Goal: Answer question/provide support: Share knowledge or assist other users

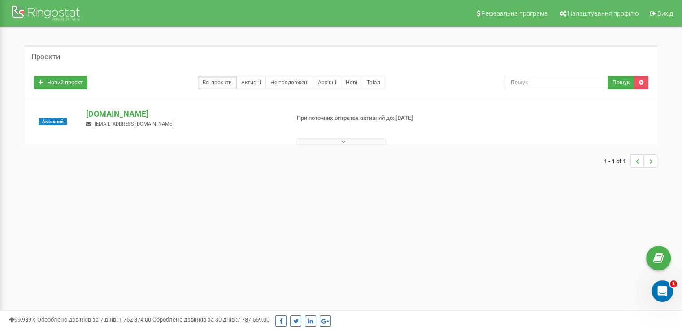
click at [315, 139] on button at bounding box center [341, 141] width 90 height 7
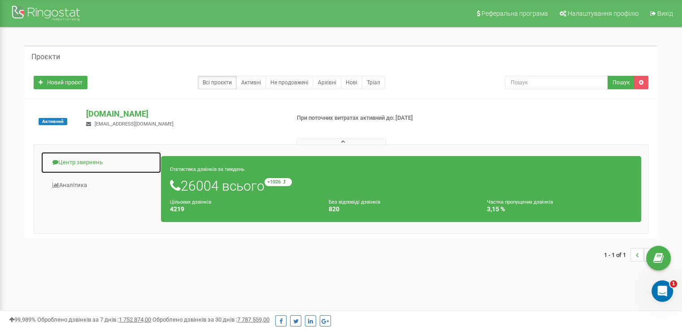
click at [82, 165] on link "Центр звернень" at bounding box center [101, 163] width 121 height 22
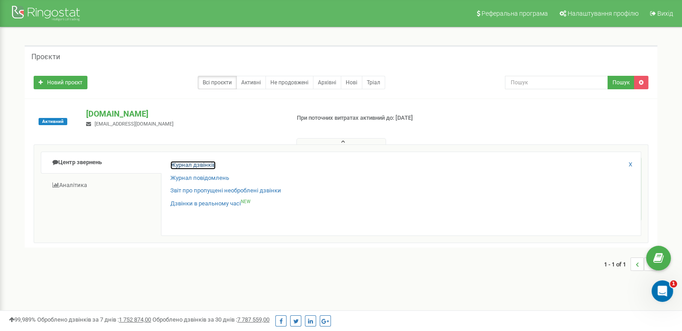
click at [181, 164] on link "Журнал дзвінків" at bounding box center [192, 165] width 45 height 9
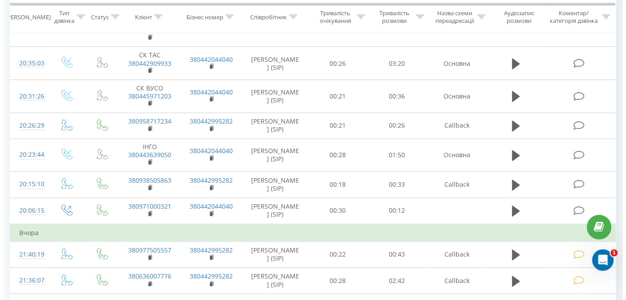
scroll to position [466, 0]
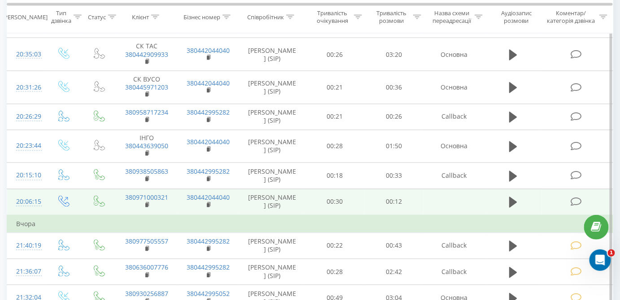
click at [570, 201] on td at bounding box center [577, 202] width 71 height 26
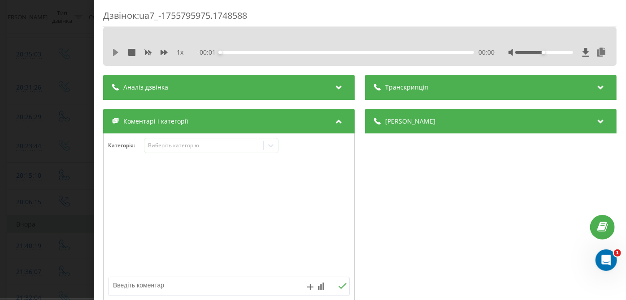
click at [113, 50] on icon at bounding box center [115, 52] width 7 height 7
click at [161, 148] on div "Виберіть категорію" at bounding box center [204, 145] width 112 height 7
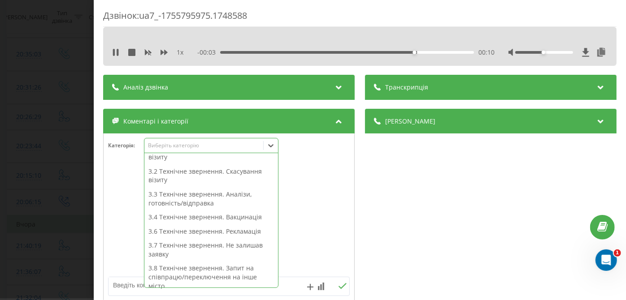
scroll to position [134, 0]
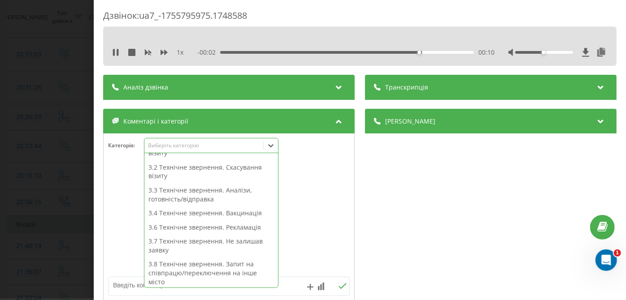
click at [190, 240] on div "3.7 Технічне звернення. Не залишав заявку" at bounding box center [211, 246] width 134 height 23
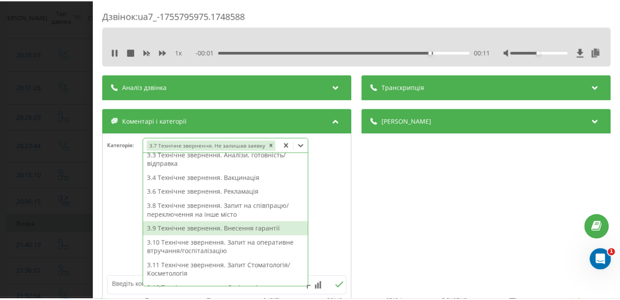
scroll to position [117, 0]
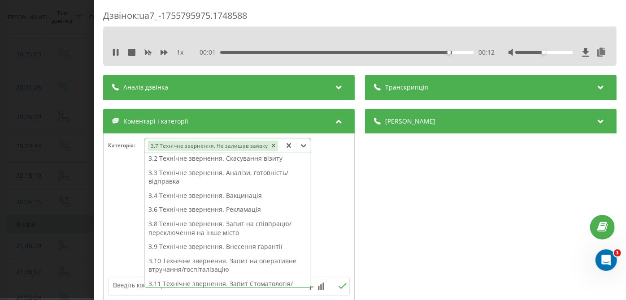
click at [44, 211] on div "Дзвінок : ua7_-1755795975.1748588 1 x - 00:01 00:12 00:12 Транскрипція Для AI-а…" at bounding box center [313, 150] width 626 height 300
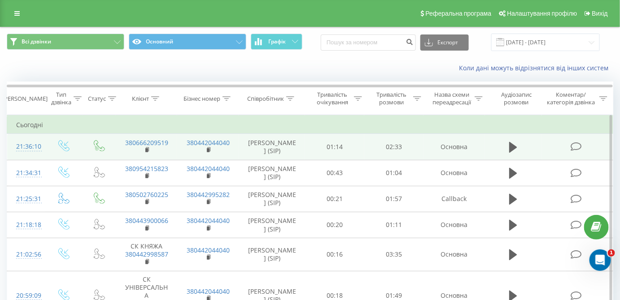
click at [570, 148] on td at bounding box center [577, 147] width 71 height 26
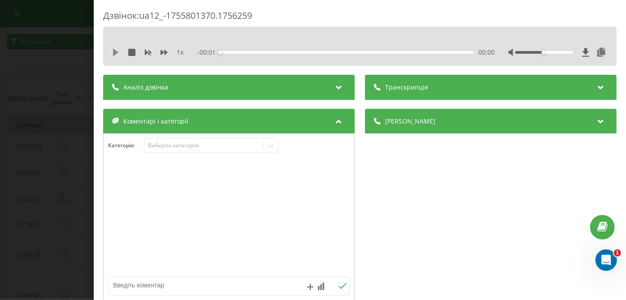
click at [115, 50] on icon at bounding box center [115, 52] width 5 height 7
click at [345, 50] on div "- 02:33 00:00 00:00" at bounding box center [346, 52] width 297 height 9
click at [429, 52] on div "00:00" at bounding box center [348, 52] width 254 height 3
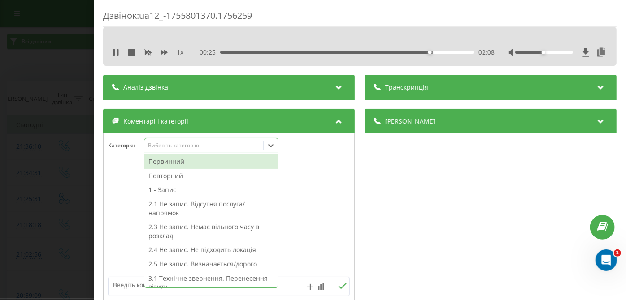
click at [225, 141] on div "Виберіть категорію" at bounding box center [211, 145] width 135 height 15
click at [192, 164] on div "Первинний" at bounding box center [211, 162] width 134 height 14
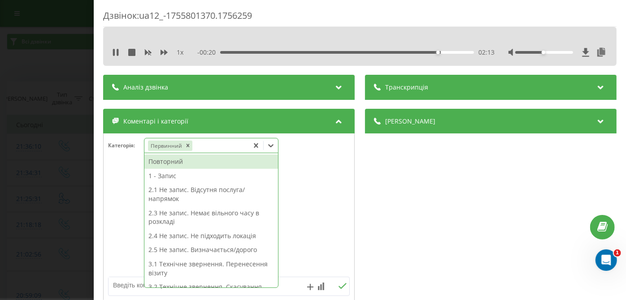
click at [159, 192] on div "2.1 Не запис. Відсутня послуга/напрямок" at bounding box center [211, 194] width 134 height 23
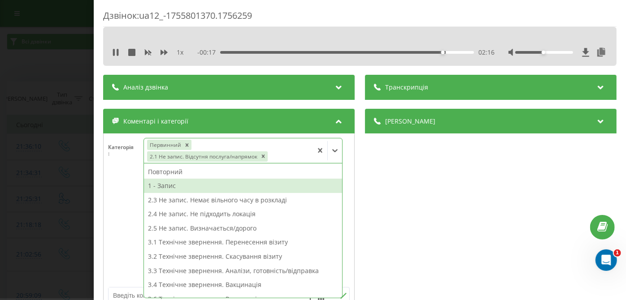
click at [172, 188] on div "1 - Запис" at bounding box center [243, 186] width 198 height 14
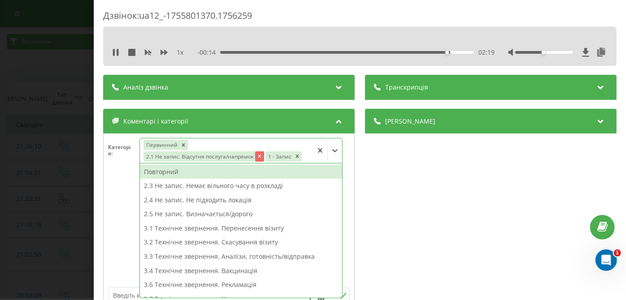
click at [257, 157] on icon "Remove 2.1 Не запис. Відсутня послуга/напрямок" at bounding box center [260, 156] width 6 height 6
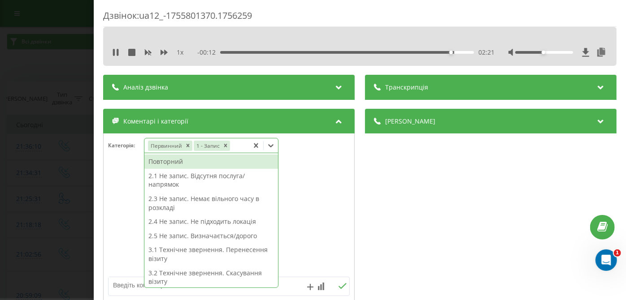
click at [65, 159] on div "Дзвінок : ua12_-1755801370.1756259 1 x - 00:12 02:21 02:21 Транскрипція Для AI-…" at bounding box center [313, 150] width 626 height 300
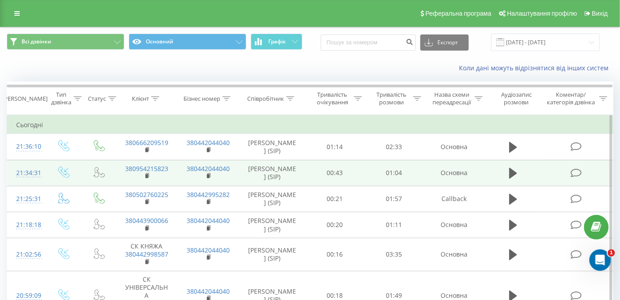
click at [570, 169] on icon at bounding box center [575, 173] width 11 height 9
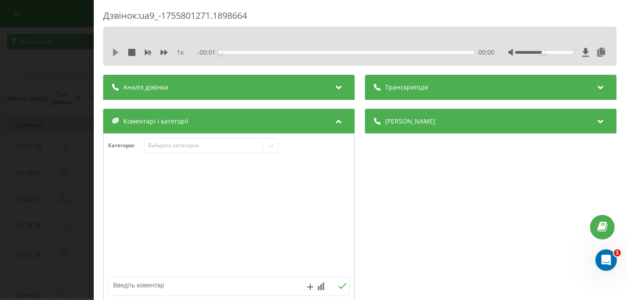
click at [115, 55] on icon at bounding box center [115, 52] width 7 height 7
click at [417, 52] on div "00:51" at bounding box center [348, 52] width 254 height 3
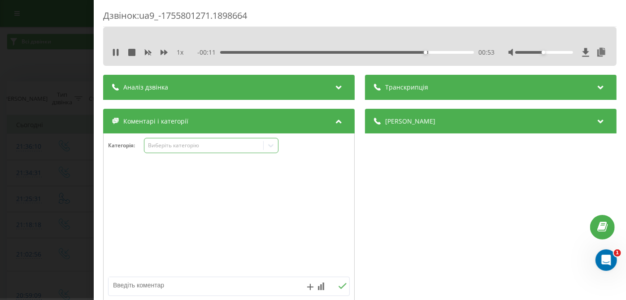
click at [189, 148] on div "Виберіть категорію" at bounding box center [204, 145] width 112 height 7
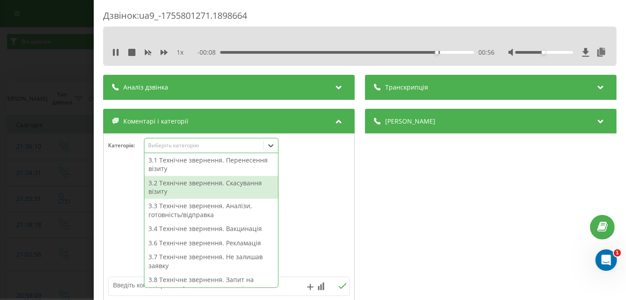
scroll to position [117, 0]
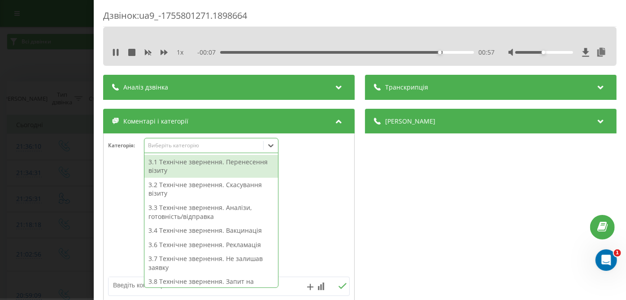
click at [180, 168] on div "3.1 Технічне звернення. Перенесення візиту" at bounding box center [211, 166] width 134 height 23
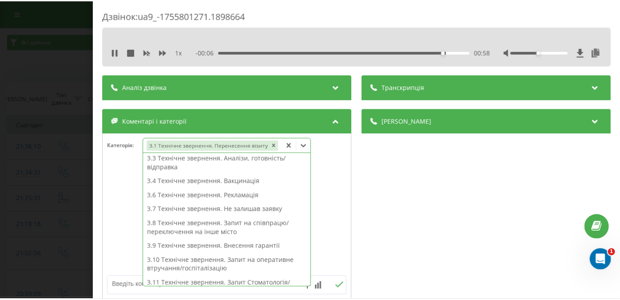
scroll to position [99, 0]
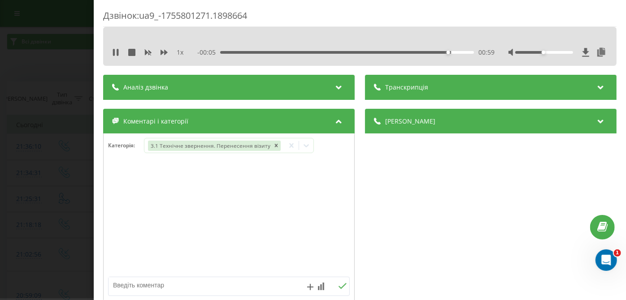
click at [67, 174] on div "Дзвінок : ua9_-1755801271.1898664 1 x - 00:05 00:59 00:59 Транскрипція Для AI-а…" at bounding box center [313, 150] width 626 height 300
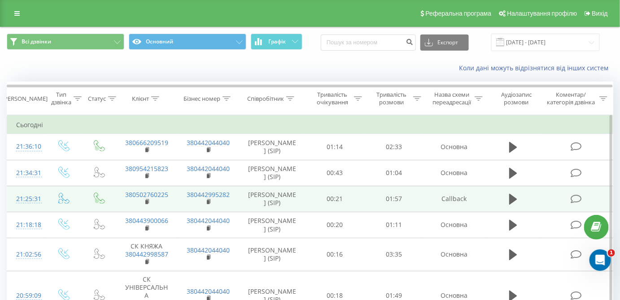
click at [573, 202] on icon at bounding box center [575, 199] width 11 height 9
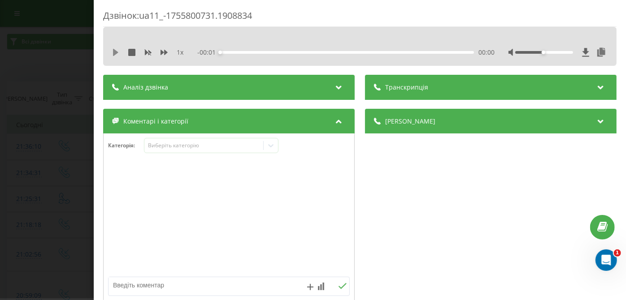
click at [113, 53] on icon at bounding box center [115, 52] width 5 height 7
click at [390, 50] on div "- 02:05 00:00 00:00" at bounding box center [346, 52] width 297 height 9
click at [388, 53] on div "00:01" at bounding box center [348, 52] width 254 height 3
click at [428, 51] on div "01:29" at bounding box center [348, 52] width 254 height 3
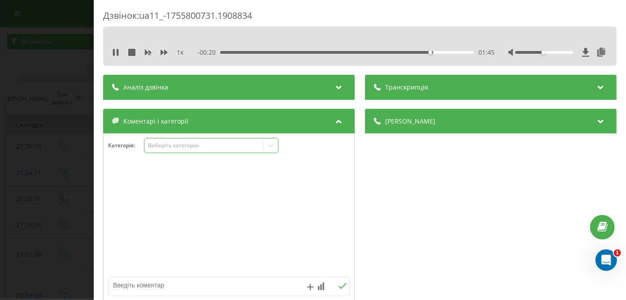
click at [201, 142] on div "Виберіть категорію" at bounding box center [204, 145] width 112 height 7
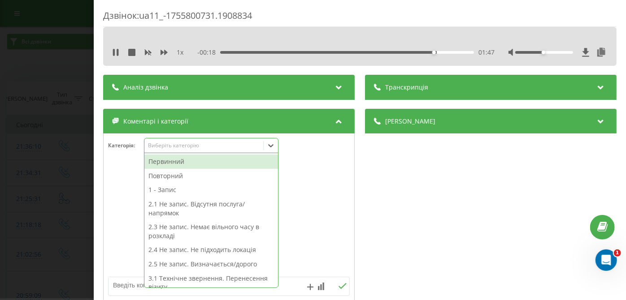
click at [187, 188] on div "1 - Запис" at bounding box center [211, 190] width 134 height 14
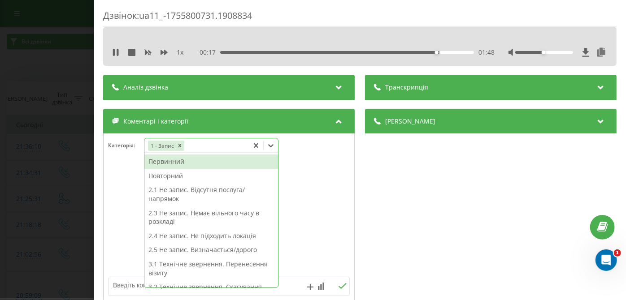
click at [157, 176] on div "Повторний" at bounding box center [211, 176] width 134 height 14
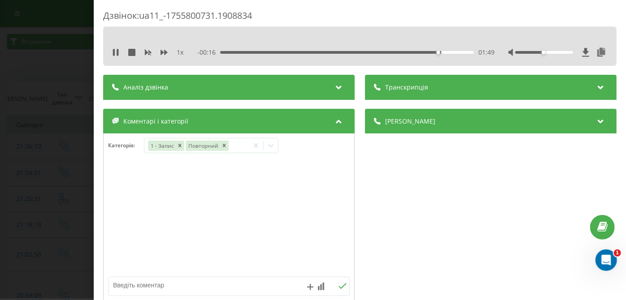
click at [75, 152] on div "Дзвінок : ua11_-1755800731.1908834 1 x - 00:16 01:49 01:49 Транскрипція Для AI-…" at bounding box center [313, 150] width 626 height 300
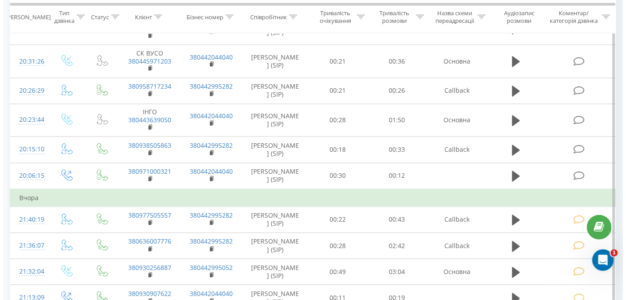
scroll to position [495, 0]
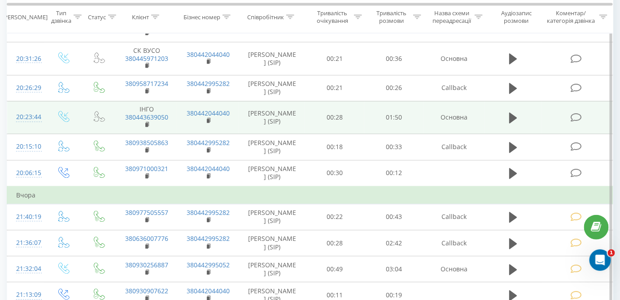
click at [573, 122] on td at bounding box center [577, 117] width 71 height 33
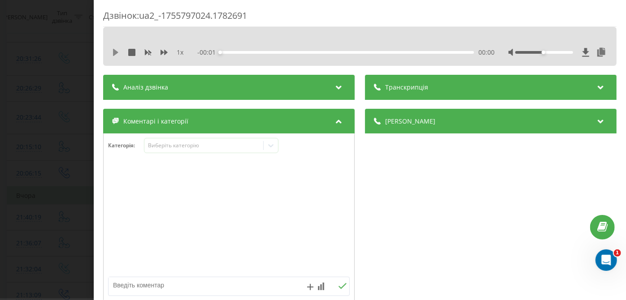
click at [116, 55] on icon at bounding box center [115, 52] width 7 height 7
click at [427, 51] on div "00:00" at bounding box center [348, 52] width 254 height 3
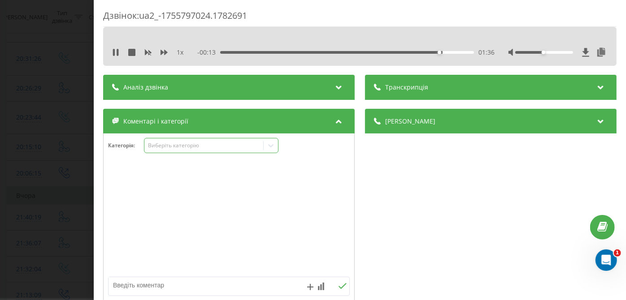
click at [188, 148] on div "Виберіть категорію" at bounding box center [204, 145] width 112 height 7
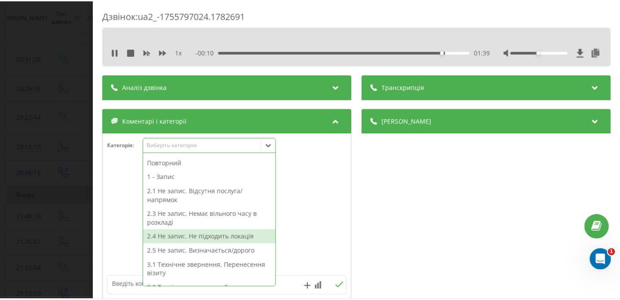
scroll to position [13, 0]
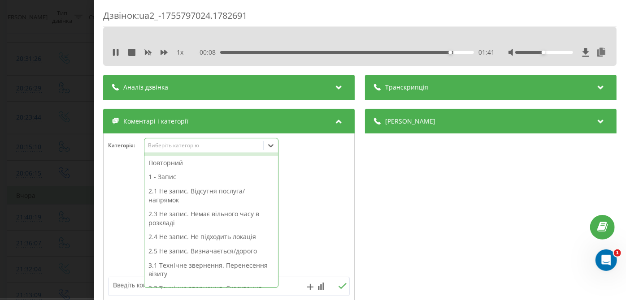
click at [185, 251] on div "2.5 Не запис. Визначається/дорого" at bounding box center [211, 251] width 134 height 14
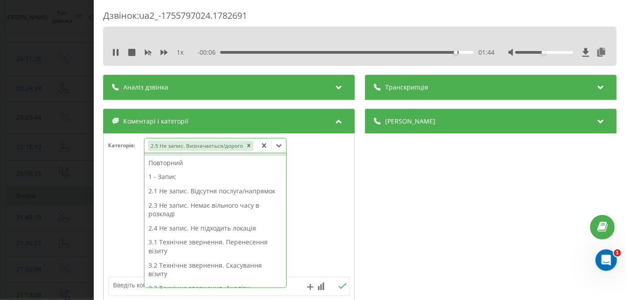
click at [39, 207] on div "Дзвінок : ua2_-1755797024.1782691 1 x - 00:06 01:44 01:44 Транскрипція Для AI-а…" at bounding box center [313, 150] width 626 height 300
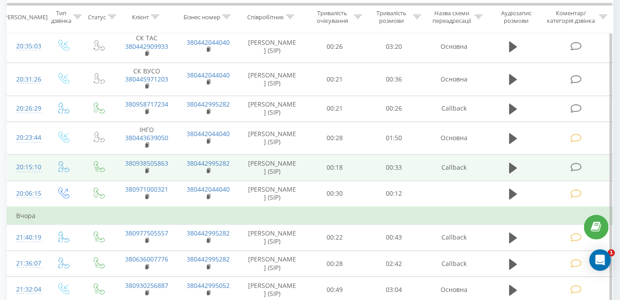
click at [576, 170] on icon at bounding box center [575, 167] width 11 height 9
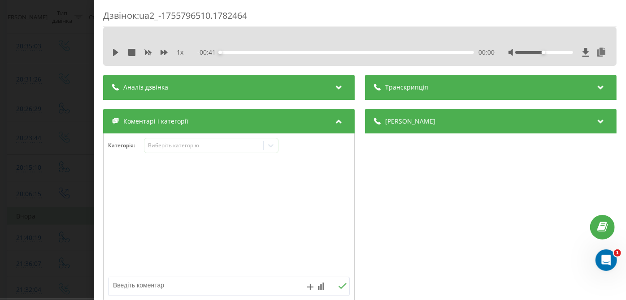
click at [110, 52] on div "1 x - 00:41 00:00 00:00" at bounding box center [360, 52] width 500 height 13
click at [112, 51] on icon at bounding box center [115, 52] width 7 height 7
click at [406, 52] on div "00:01" at bounding box center [348, 52] width 254 height 3
click at [358, 53] on div "00:35" at bounding box center [348, 52] width 254 height 3
click at [291, 52] on div "00:11" at bounding box center [348, 52] width 254 height 3
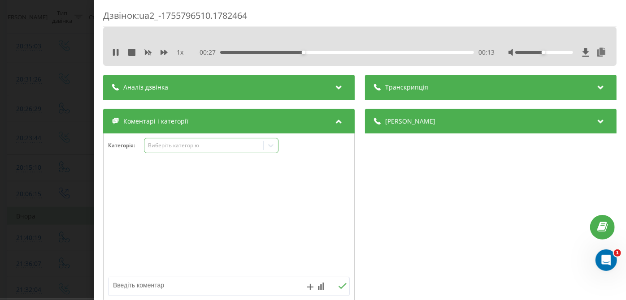
click at [191, 145] on div "Виберіть категорію" at bounding box center [204, 145] width 112 height 7
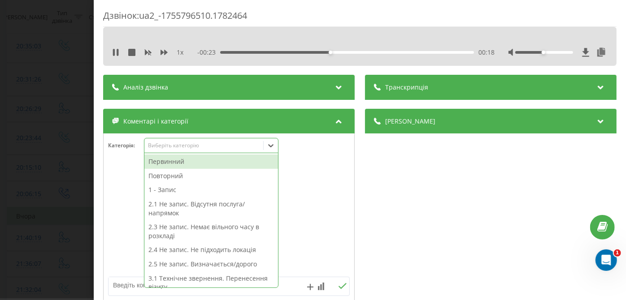
click at [188, 207] on div "2.1 Не запис. Відсутня послуга/напрямок" at bounding box center [211, 208] width 134 height 23
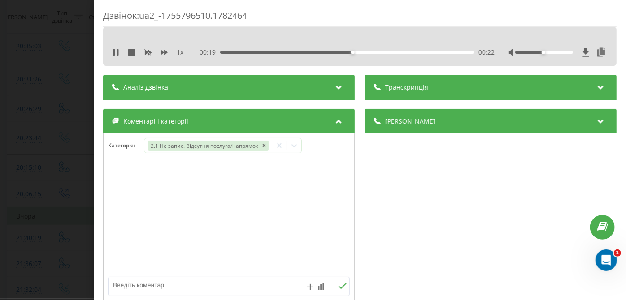
click at [39, 194] on div "Дзвінок : ua2_-1755796510.1782464 1 x - 00:19 00:22 00:22 Транскрипція Для AI-а…" at bounding box center [313, 150] width 626 height 300
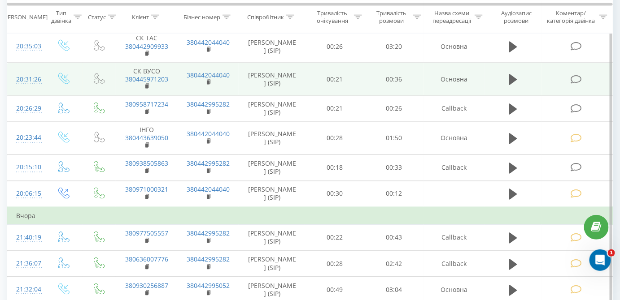
click at [580, 78] on icon at bounding box center [575, 79] width 11 height 9
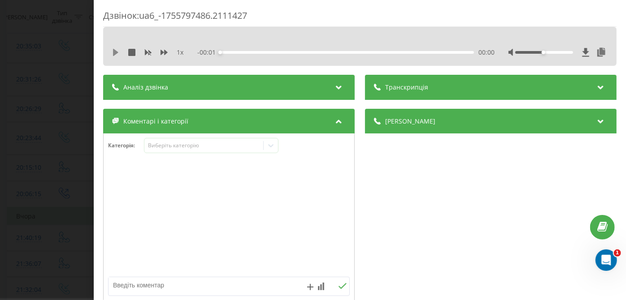
click at [115, 49] on icon at bounding box center [115, 52] width 7 height 7
click at [251, 146] on div "Виберіть категорію" at bounding box center [204, 145] width 112 height 7
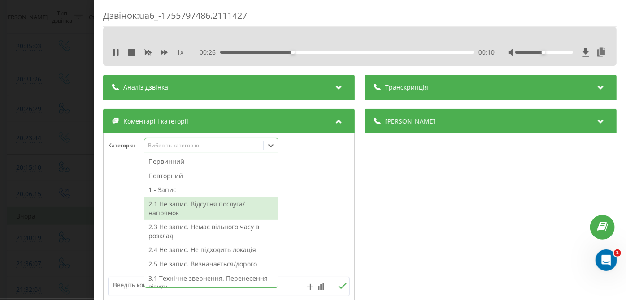
click at [191, 204] on div "2.1 Не запис. Відсутня послуга/напрямок" at bounding box center [211, 208] width 134 height 23
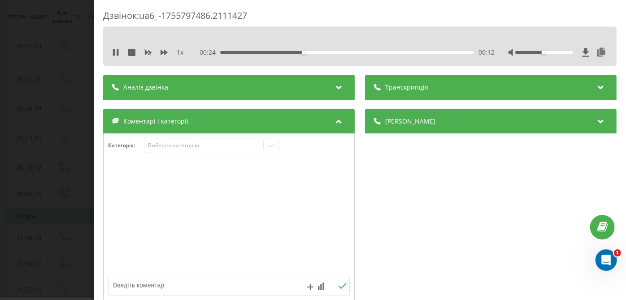
click at [19, 172] on div "Дзвінок : ua6_-1755797486.2111427 1 x - 00:24 00:12 00:12 Транскрипція Для AI-а…" at bounding box center [313, 150] width 626 height 300
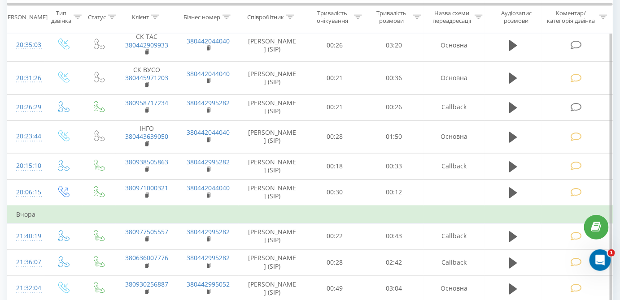
scroll to position [508, 0]
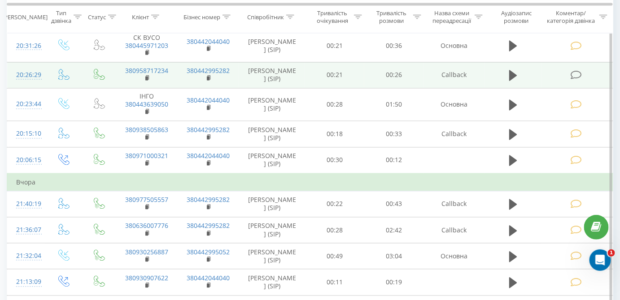
click at [579, 76] on icon at bounding box center [575, 75] width 11 height 9
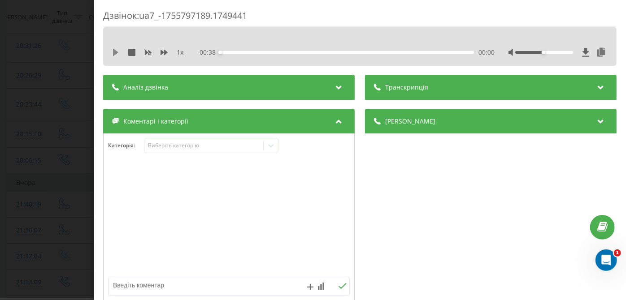
click at [114, 53] on icon at bounding box center [115, 52] width 5 height 7
click at [416, 53] on div "00:30" at bounding box center [348, 52] width 254 height 3
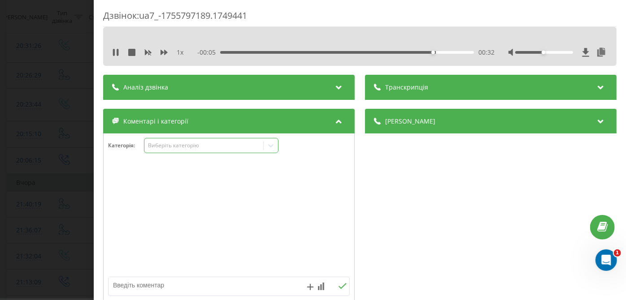
click at [195, 152] on div "Виберіть категорію" at bounding box center [211, 145] width 135 height 15
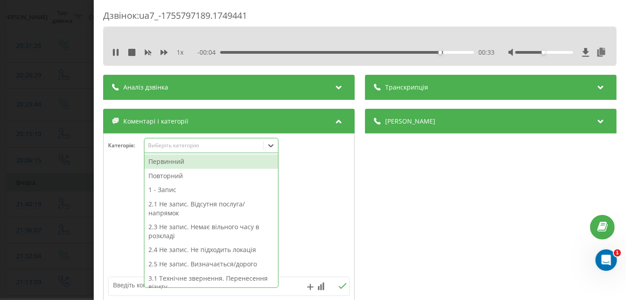
click at [126, 279] on textarea at bounding box center [205, 286] width 192 height 16
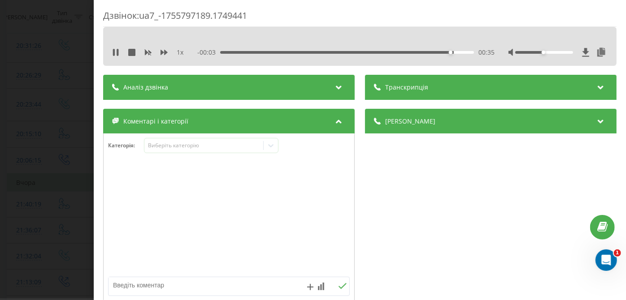
type textarea "Ы"
type textarea "Івано Ф"
click at [50, 183] on div "Дзвінок : ua7_-1755797189.1749441 1 x 00:00 00:38 00:38 Транскрипція Для AI-ана…" at bounding box center [313, 150] width 626 height 300
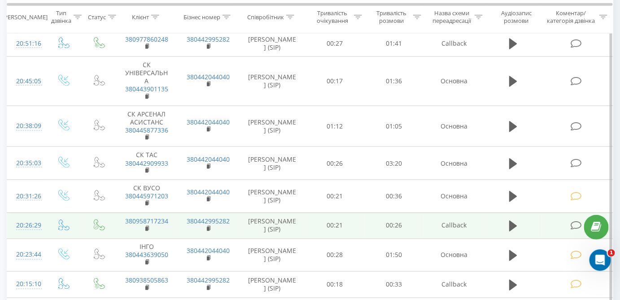
scroll to position [346, 0]
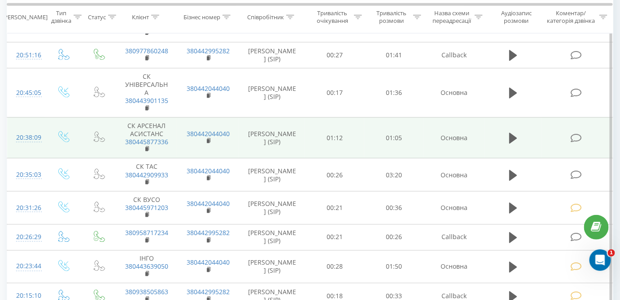
click at [572, 136] on icon at bounding box center [575, 138] width 11 height 9
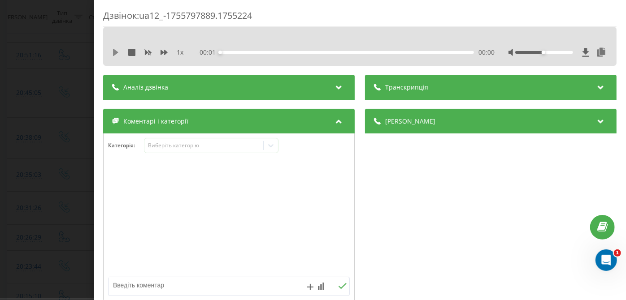
click at [114, 49] on icon at bounding box center [115, 52] width 5 height 7
click at [417, 52] on div "00:02" at bounding box center [348, 52] width 254 height 3
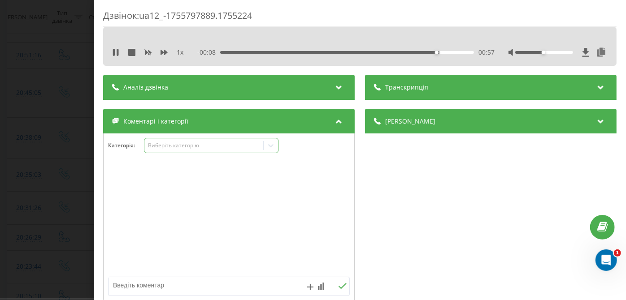
click at [218, 142] on div "Виберіть категорію" at bounding box center [203, 146] width 119 height 9
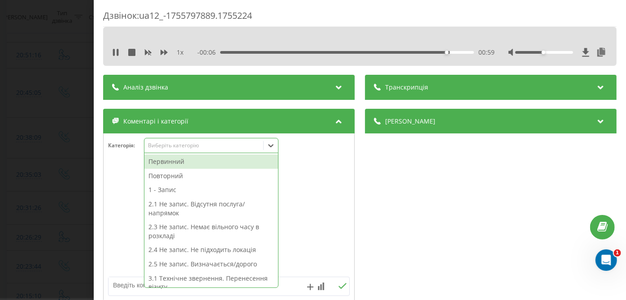
click at [181, 266] on div "2.5 Не запис. Визначається/дорого" at bounding box center [211, 264] width 134 height 14
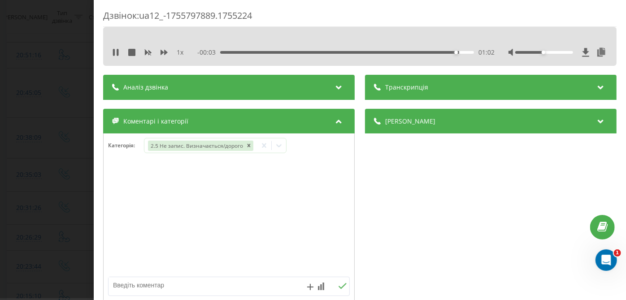
click at [40, 188] on div "Дзвінок : ua12_-1755797889.1755224 1 x - 00:03 01:02 01:02 Транскрипція Для AI-…" at bounding box center [313, 150] width 626 height 300
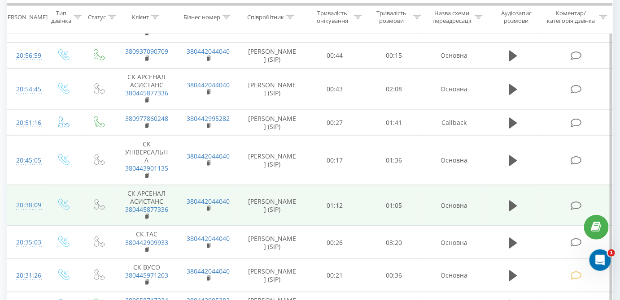
scroll to position [274, 0]
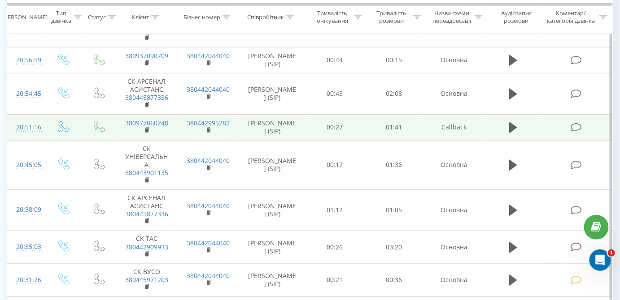
click at [575, 127] on icon at bounding box center [575, 127] width 11 height 9
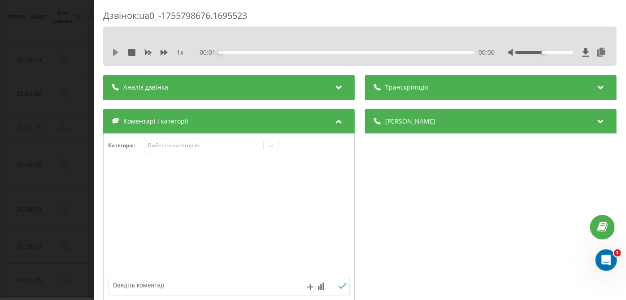
click at [113, 52] on icon at bounding box center [115, 52] width 5 height 7
click at [415, 51] on div "00:02" at bounding box center [348, 52] width 254 height 3
click at [372, 53] on div "01:05" at bounding box center [348, 52] width 254 height 3
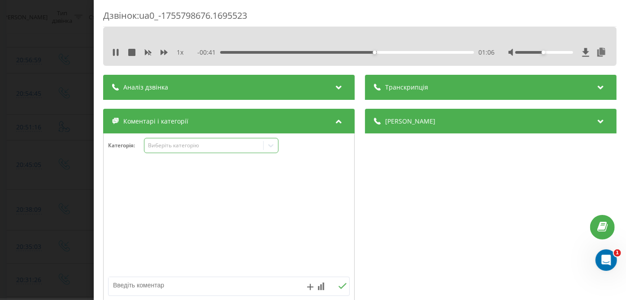
click at [234, 142] on div "Виберіть категорію" at bounding box center [204, 145] width 112 height 7
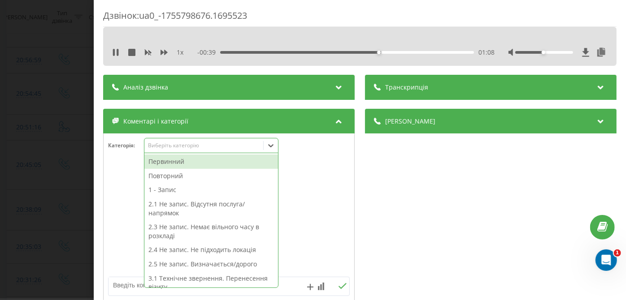
click at [185, 189] on div "1 - Запис" at bounding box center [211, 190] width 134 height 14
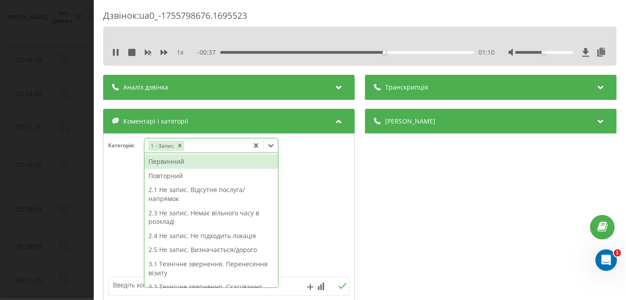
click at [157, 176] on div "Повторний" at bounding box center [211, 176] width 134 height 14
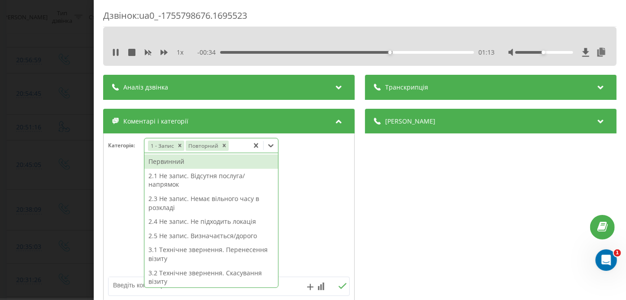
click at [35, 175] on div "Дзвінок : ua0_-1755798676.1695523 1 x - 00:34 01:13 01:13 Транскрипція Для AI-а…" at bounding box center [313, 150] width 626 height 300
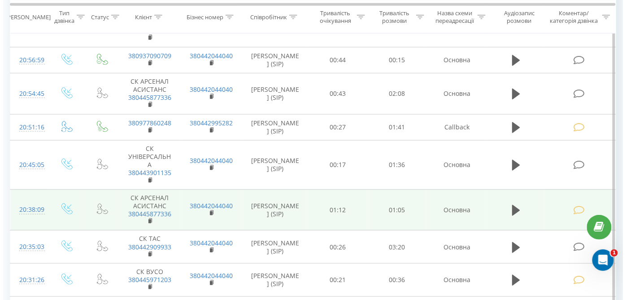
scroll to position [441, 0]
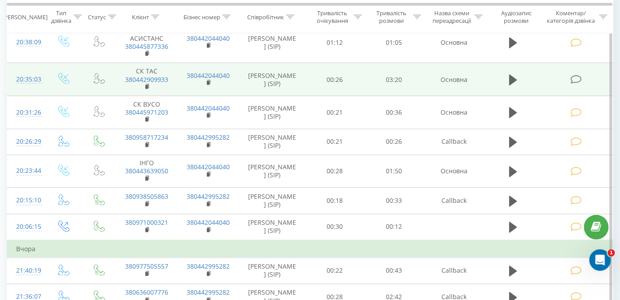
click at [578, 78] on icon at bounding box center [575, 79] width 11 height 9
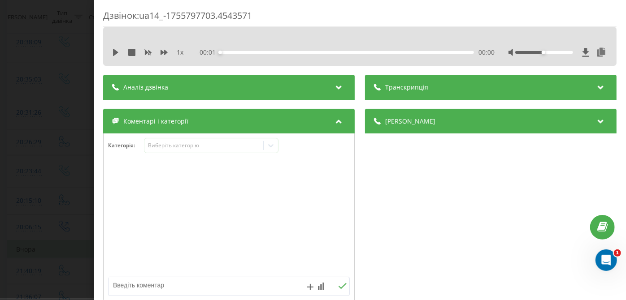
click at [113, 57] on div "1 x - 00:01 00:00 00:00" at bounding box center [360, 52] width 500 height 13
click at [114, 56] on div "1 x" at bounding box center [152, 52] width 81 height 9
click at [113, 53] on icon at bounding box center [115, 52] width 5 height 7
click at [403, 53] on div "00:02" at bounding box center [348, 52] width 254 height 3
click at [428, 52] on div "02:27" at bounding box center [348, 52] width 254 height 3
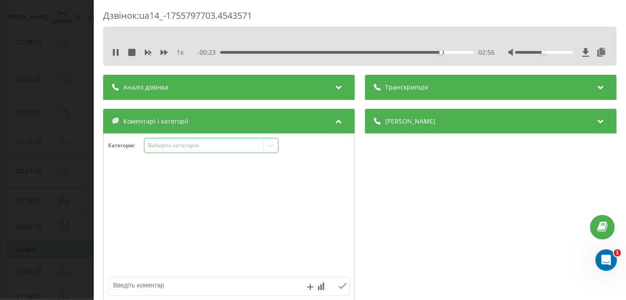
click at [219, 150] on div "Виберіть категорію" at bounding box center [203, 146] width 119 height 9
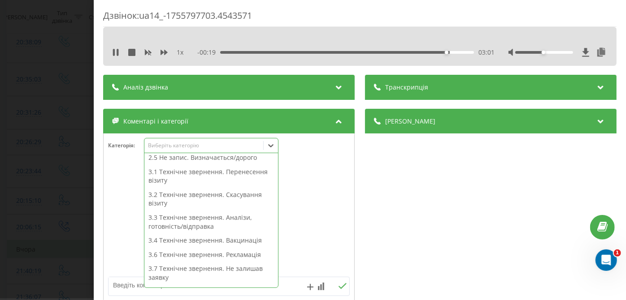
scroll to position [228, 0]
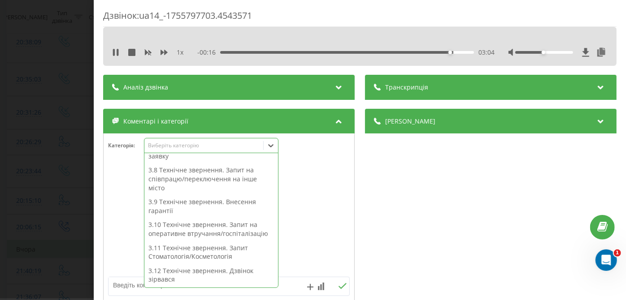
click at [178, 206] on div "3.9 Технічне звернення. Внесення гарантії" at bounding box center [211, 206] width 134 height 23
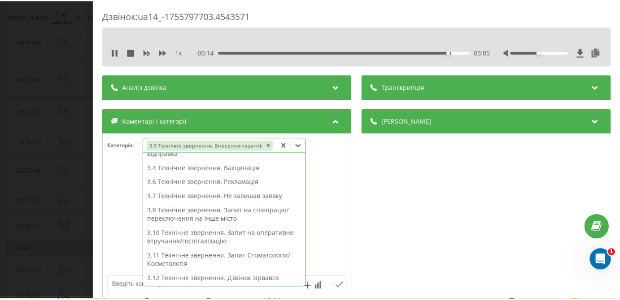
scroll to position [144, 0]
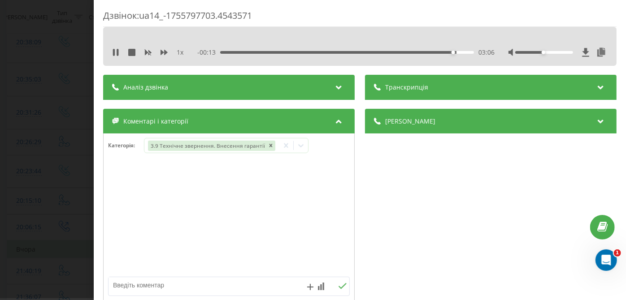
click at [58, 222] on div "Дзвінок : ua14_-1755797703.4543571 1 x - 00:13 03:06 03:06 Транскрипція Для AI-…" at bounding box center [313, 150] width 626 height 300
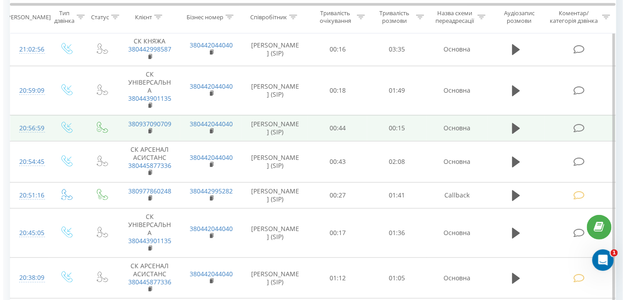
scroll to position [126, 0]
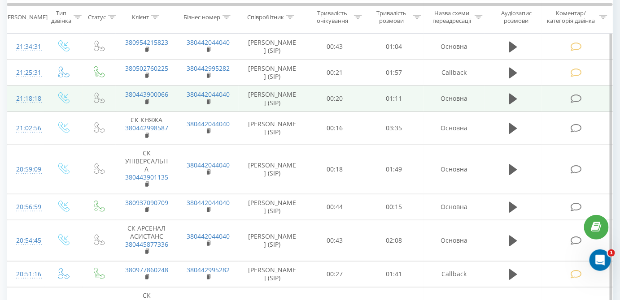
click at [577, 100] on icon at bounding box center [575, 98] width 11 height 9
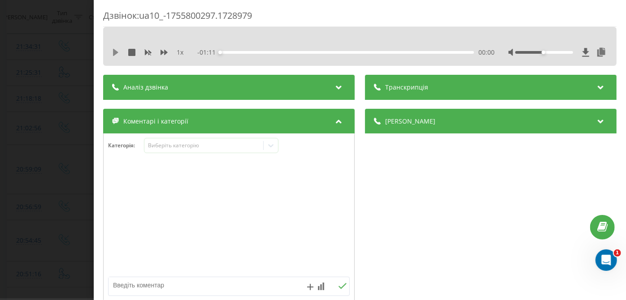
click at [113, 52] on icon at bounding box center [115, 52] width 7 height 7
click at [428, 50] on div "- 01:10 00:01 00:01" at bounding box center [346, 52] width 297 height 9
click at [428, 52] on div "00:02" at bounding box center [348, 52] width 254 height 3
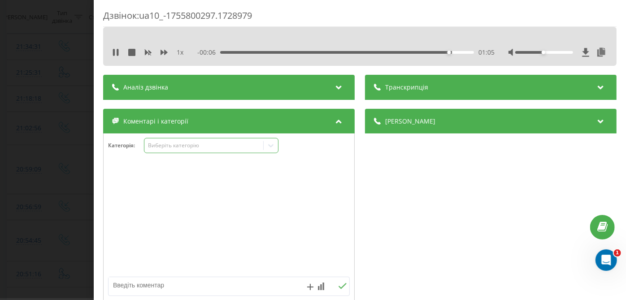
click at [215, 148] on div "Виберіть категорію" at bounding box center [204, 145] width 112 height 7
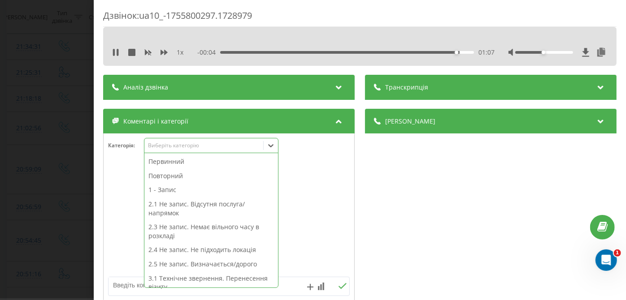
scroll to position [228, 0]
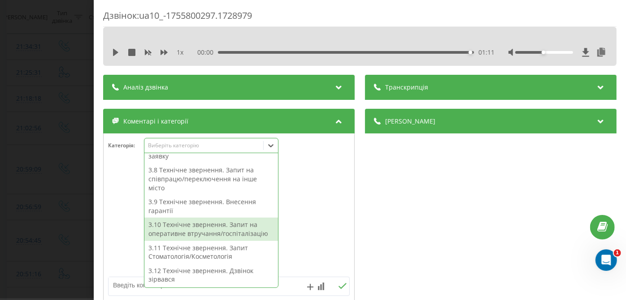
click at [201, 230] on div "3.10 Технічне звернення. Запит на оперативне втручання/госпіталізацію" at bounding box center [211, 229] width 134 height 23
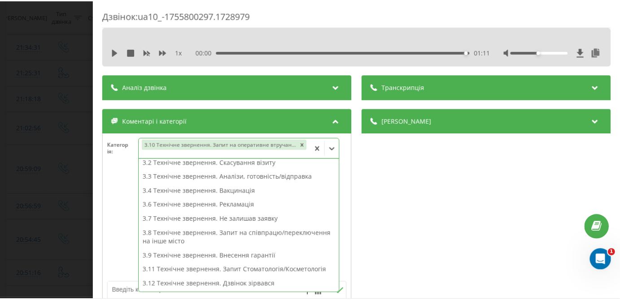
scroll to position [118, 0]
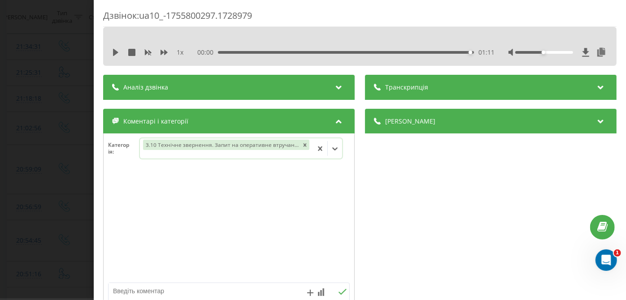
click at [4, 205] on div "Дзвінок : ua10_-1755800297.1728979 1 x 00:00 01:11 01:11 Транскрипція Для AI-ан…" at bounding box center [313, 150] width 626 height 300
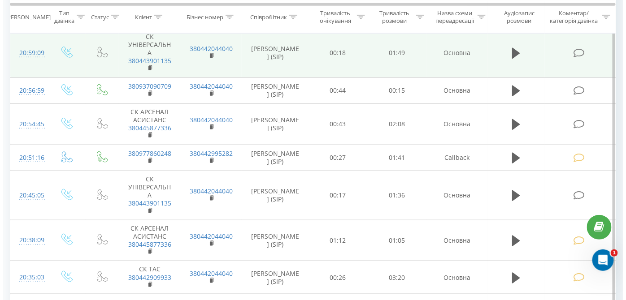
scroll to position [254, 0]
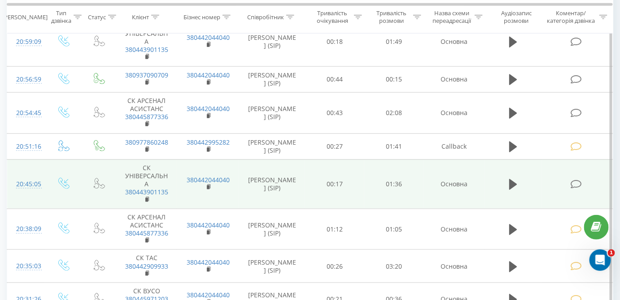
click at [579, 186] on icon at bounding box center [575, 184] width 11 height 9
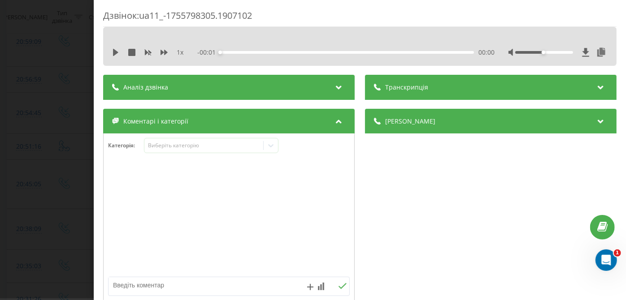
click at [112, 53] on div "1 x - 00:01 00:00 00:00" at bounding box center [360, 52] width 500 height 13
click at [112, 50] on icon at bounding box center [115, 52] width 7 height 7
click at [441, 51] on div "00:00" at bounding box center [348, 52] width 254 height 3
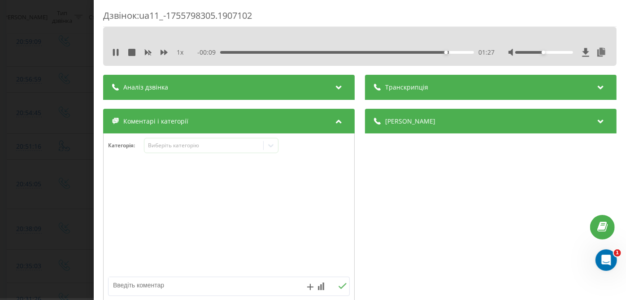
click at [409, 52] on div "01:27" at bounding box center [348, 52] width 254 height 3
click at [338, 52] on div "01:18" at bounding box center [348, 52] width 254 height 3
click at [280, 52] on div "00:46" at bounding box center [348, 52] width 254 height 3
click at [247, 51] on div "00:25" at bounding box center [348, 52] width 254 height 3
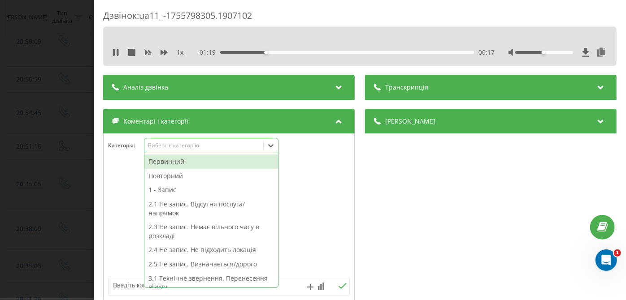
click at [170, 152] on div "Виберіть категорію" at bounding box center [211, 145] width 135 height 15
click at [209, 249] on div "2.4 Не запис. Не підходить локація" at bounding box center [211, 250] width 134 height 14
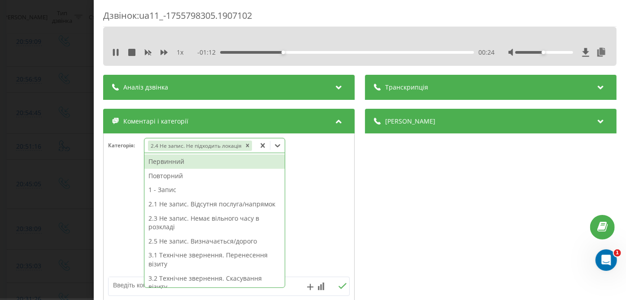
click at [46, 207] on div "Дзвінок : ua11_-1755798305.1907102 1 x - 01:12 00:24 00:24 Транскрипція Для AI-…" at bounding box center [313, 150] width 626 height 300
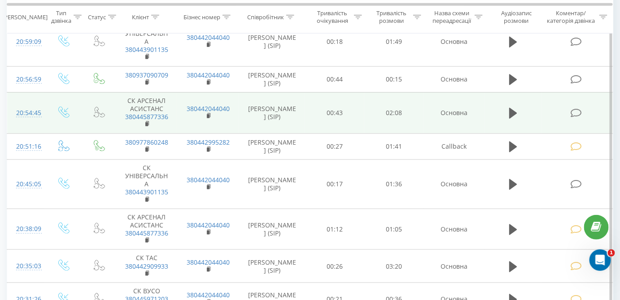
click at [580, 109] on icon at bounding box center [575, 113] width 11 height 9
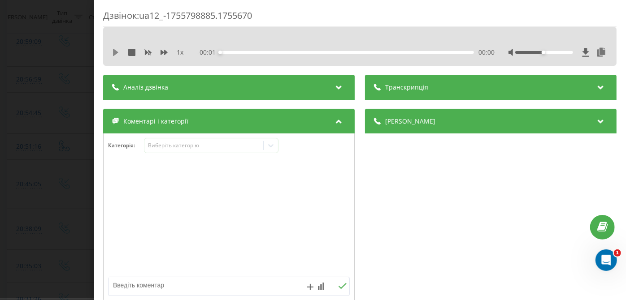
click at [112, 51] on icon at bounding box center [115, 52] width 7 height 7
click at [407, 50] on div "- 02:07 00:01 00:01" at bounding box center [346, 52] width 297 height 9
click at [407, 51] on div "01:36" at bounding box center [348, 52] width 254 height 3
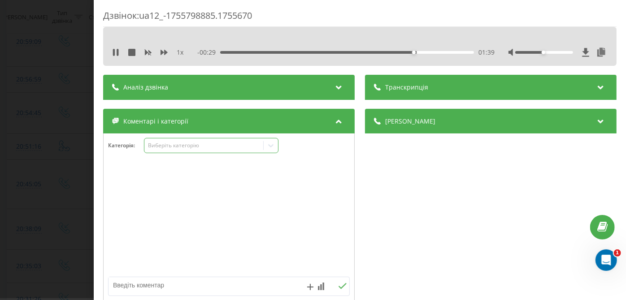
click at [221, 146] on div "Виберіть категорію" at bounding box center [204, 145] width 112 height 7
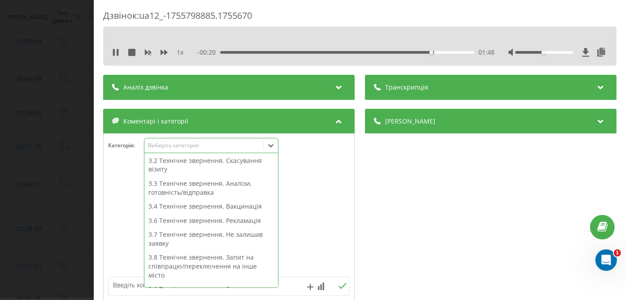
scroll to position [165, 0]
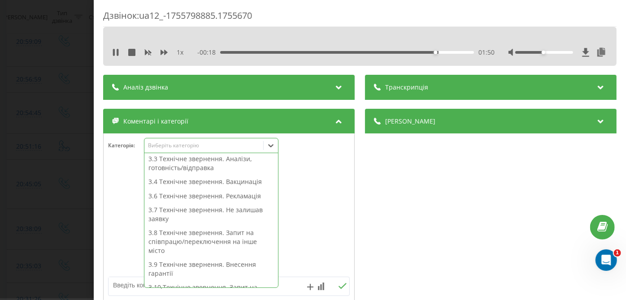
click at [184, 263] on div "3.9 Технічне звернення. Внесення гарантії" at bounding box center [211, 269] width 134 height 23
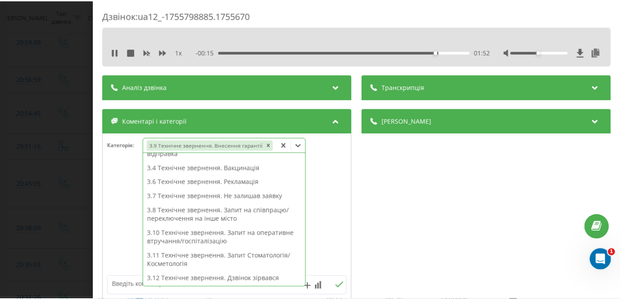
scroll to position [130, 0]
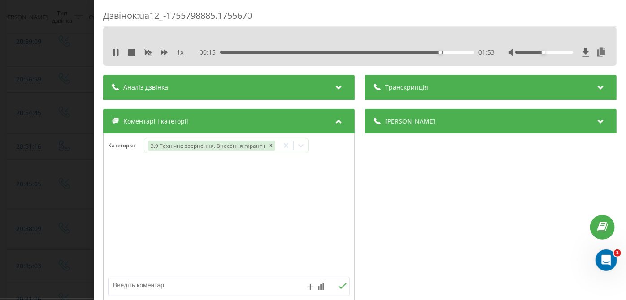
click at [52, 200] on div "Дзвінок : ua12_-1755798885.1755670 1 x - 00:15 01:53 01:53 Транскрипція Для AI-…" at bounding box center [313, 150] width 626 height 300
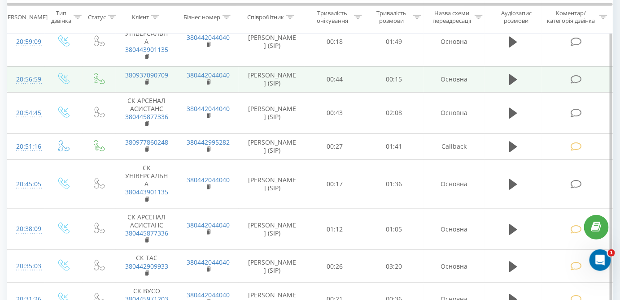
click at [581, 76] on icon at bounding box center [575, 79] width 11 height 9
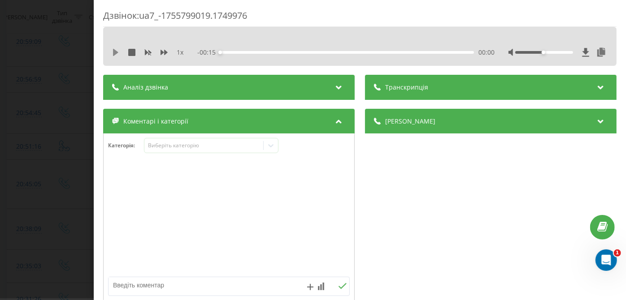
click at [113, 51] on icon at bounding box center [115, 52] width 7 height 7
click at [176, 145] on div "Виберіть категорію" at bounding box center [204, 145] width 112 height 7
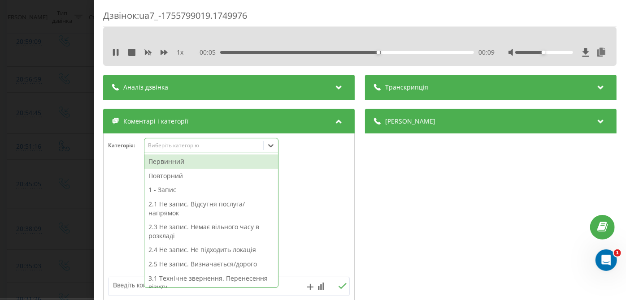
click at [190, 215] on div "2.1 Не запис. Відсутня послуга/напрямок" at bounding box center [211, 208] width 134 height 23
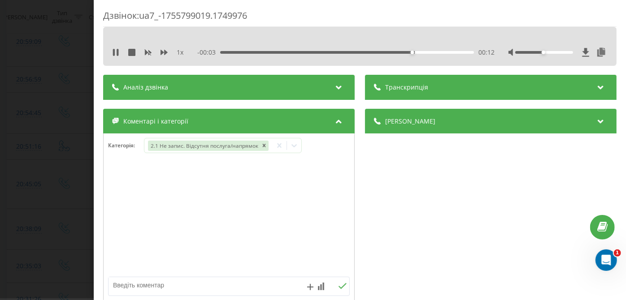
click at [27, 190] on div "Дзвінок : ua7_-1755799019.1749976 1 x - 00:03 00:12 00:12 Транскрипція Для AI-а…" at bounding box center [313, 150] width 626 height 300
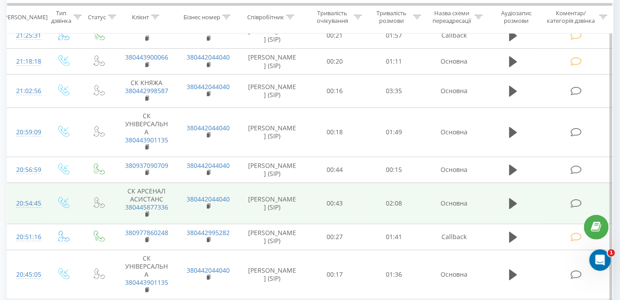
scroll to position [160, 0]
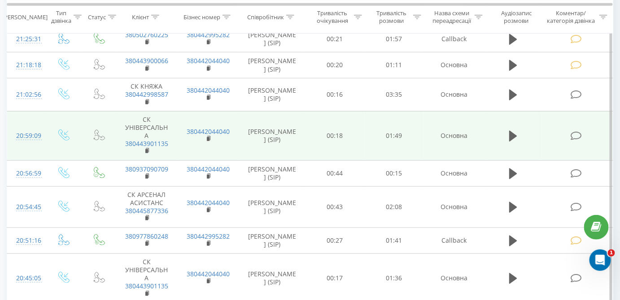
click at [570, 131] on td at bounding box center [577, 135] width 71 height 49
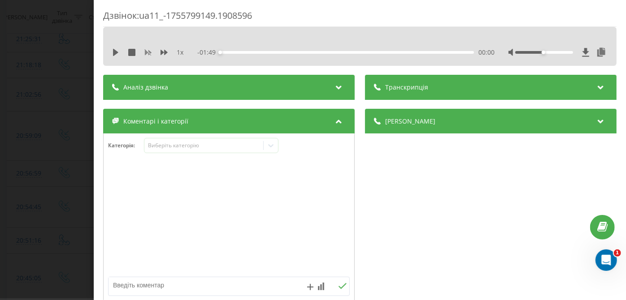
click at [115, 55] on icon at bounding box center [115, 52] width 7 height 7
click at [387, 55] on div "- 01:48 00:00 00:00" at bounding box center [346, 52] width 297 height 9
click at [400, 54] on div "- 01:47 00:02 00:02" at bounding box center [346, 52] width 297 height 9
click at [401, 53] on div "00:02" at bounding box center [348, 52] width 254 height 3
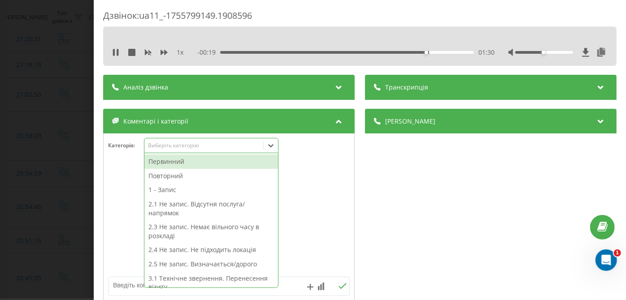
click at [239, 150] on div "Виберіть категорію" at bounding box center [203, 146] width 119 height 9
click at [204, 193] on div "1 - Запис" at bounding box center [211, 190] width 134 height 14
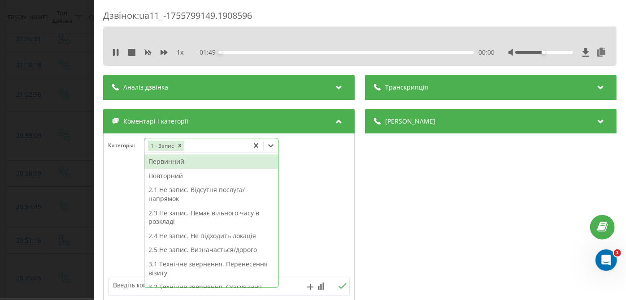
click at [166, 178] on div "Повторний" at bounding box center [211, 176] width 134 height 14
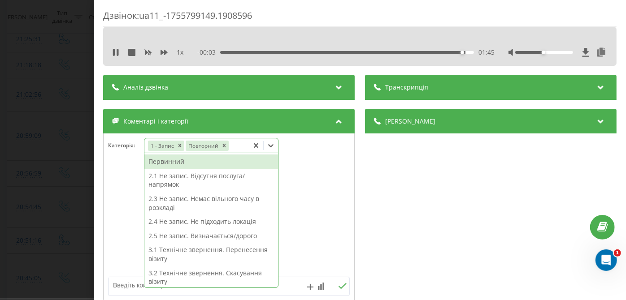
click at [76, 163] on div "Дзвінок : ua11_-1755799149.1908596 1 x - 00:03 01:45 01:45 Транскрипція Для AI-…" at bounding box center [313, 150] width 626 height 300
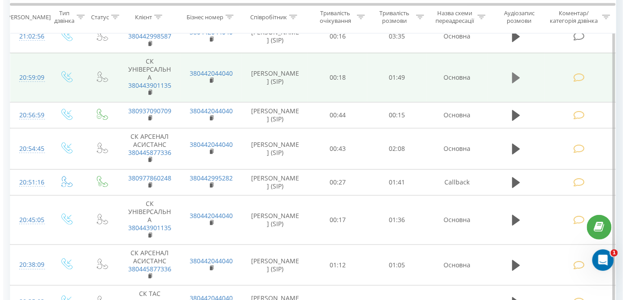
scroll to position [215, 0]
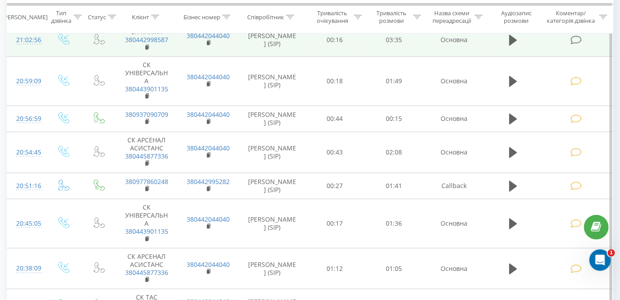
click at [579, 43] on icon at bounding box center [575, 39] width 11 height 9
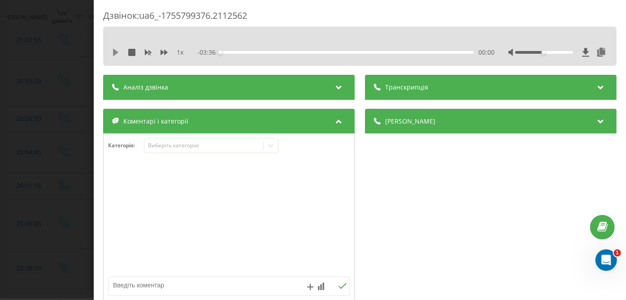
click at [117, 50] on icon at bounding box center [115, 52] width 7 height 7
click at [418, 52] on div "00:00" at bounding box center [348, 52] width 254 height 3
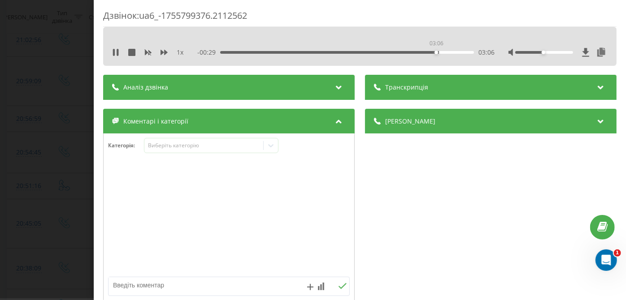
click at [436, 53] on div "03:06" at bounding box center [348, 52] width 254 height 3
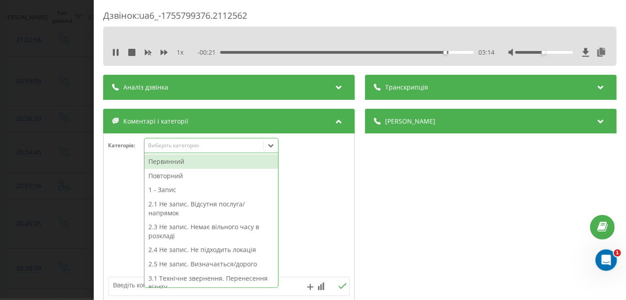
click at [214, 139] on div "Виберіть категорію" at bounding box center [211, 145] width 135 height 15
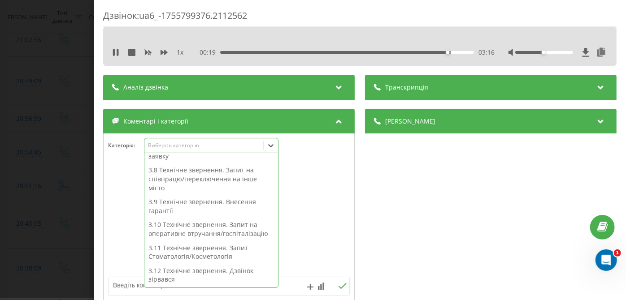
click at [196, 207] on div "3.9 Технічне звернення. Внесення гарантії" at bounding box center [211, 206] width 134 height 23
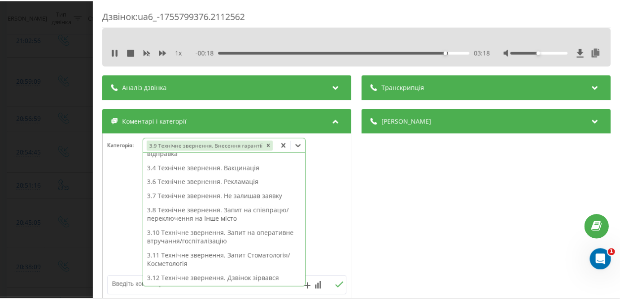
scroll to position [144, 0]
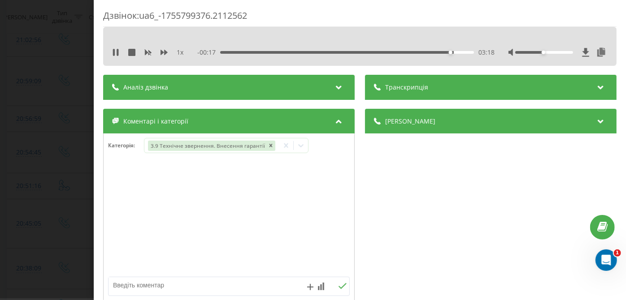
click at [63, 160] on div "Дзвінок : ua6_-1755799376.2112562 1 x - 00:17 03:18 03:18 Транскрипція Для AI-а…" at bounding box center [313, 150] width 626 height 300
